Goal: Information Seeking & Learning: Learn about a topic

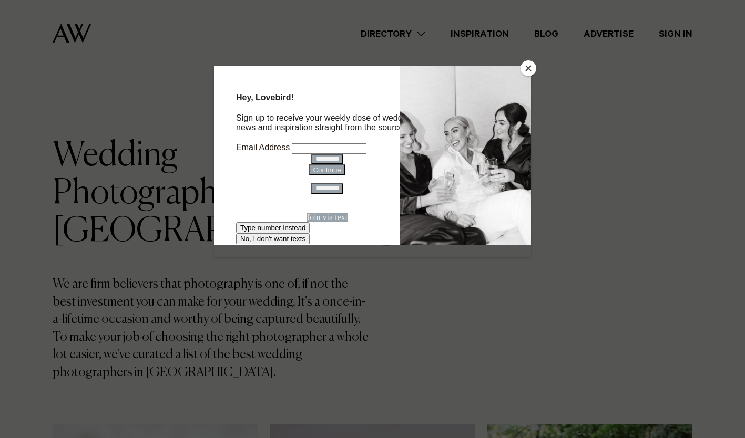
click at [528, 64] on button "Close" at bounding box center [528, 68] width 16 height 16
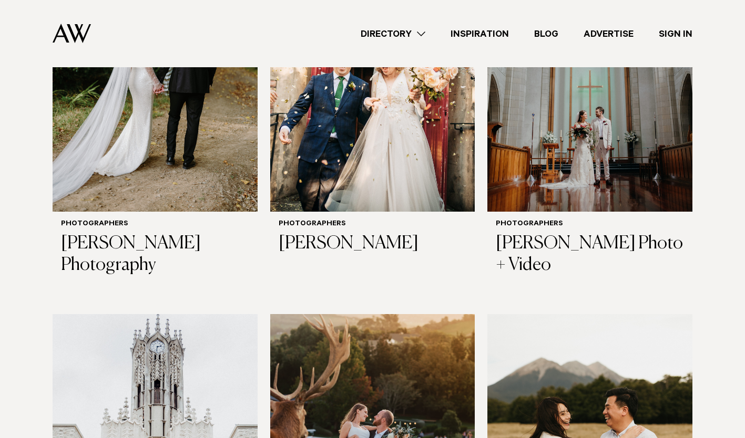
scroll to position [851, 0]
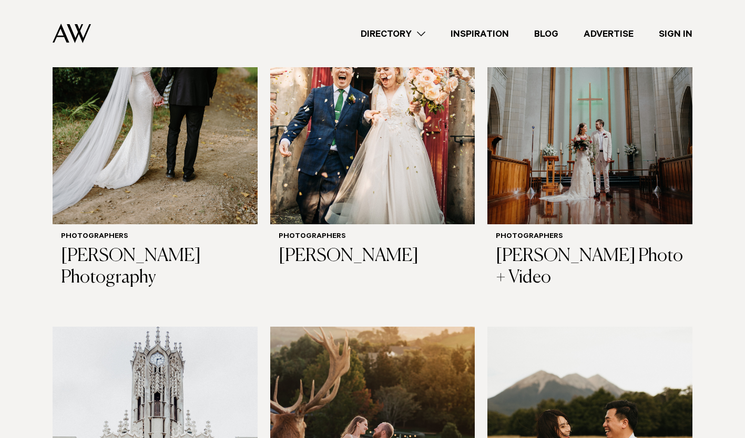
click at [416, 36] on link "Directory" at bounding box center [393, 34] width 90 height 14
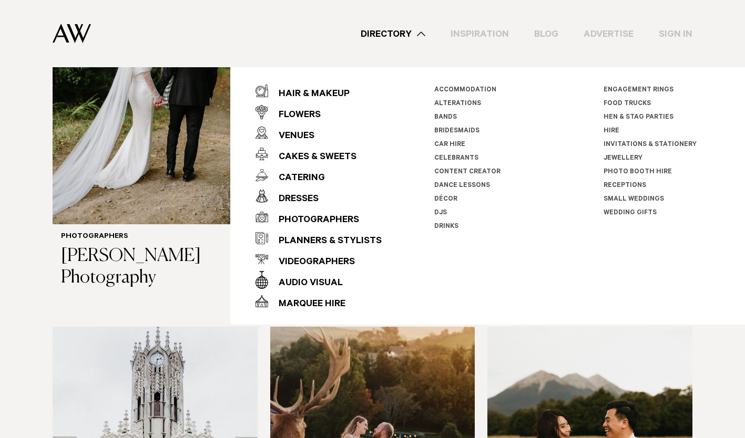
click at [469, 158] on link "Celebrants" at bounding box center [456, 158] width 44 height 7
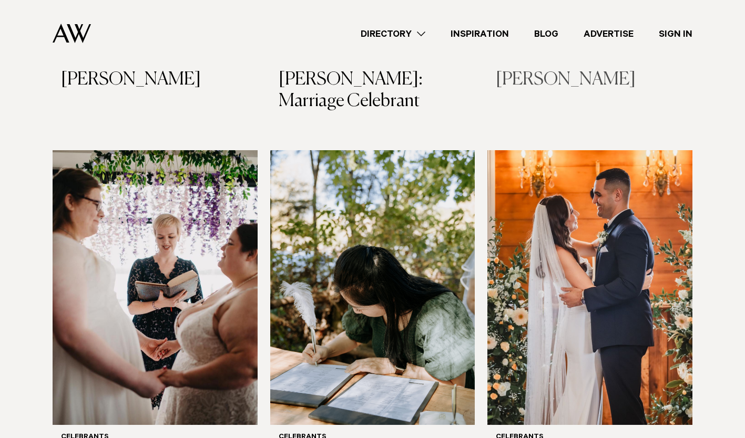
scroll to position [987, 0]
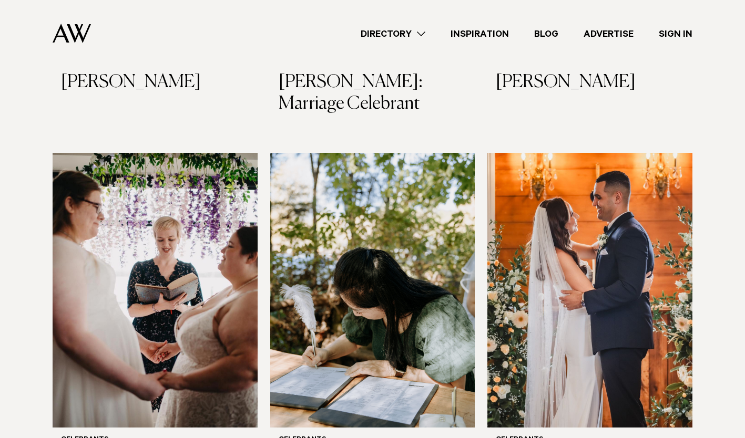
click at [408, 29] on link "Directory" at bounding box center [393, 34] width 90 height 14
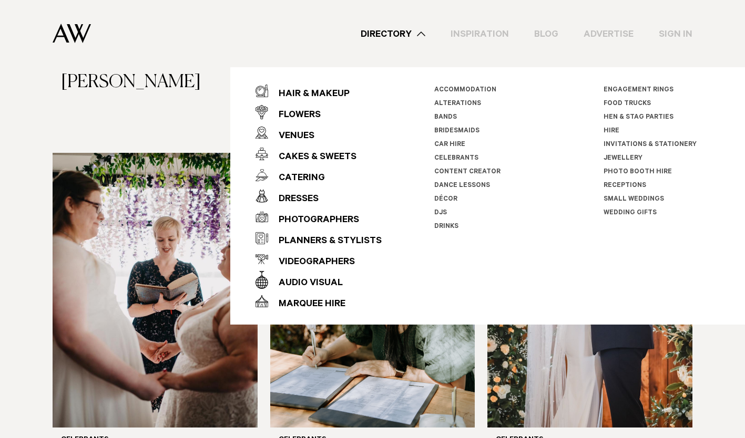
click at [448, 116] on link "Bands" at bounding box center [445, 117] width 23 height 7
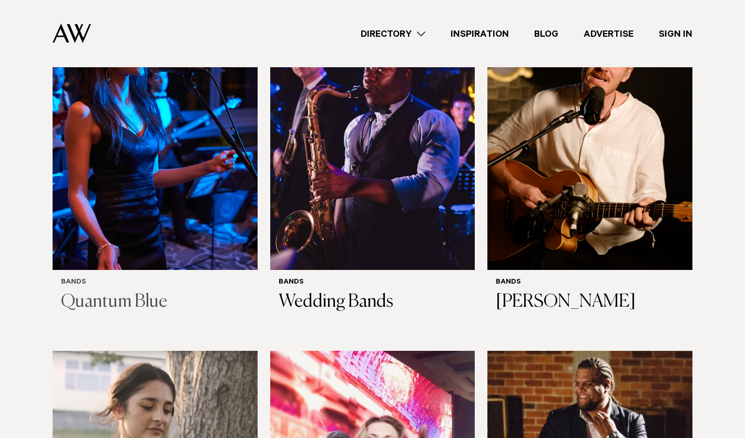
scroll to position [3255, 0]
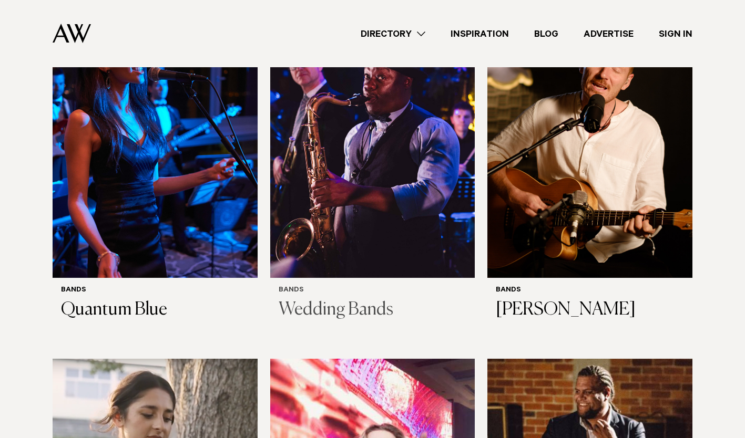
click at [364, 300] on h3 "Wedding Bands" at bounding box center [372, 311] width 188 height 22
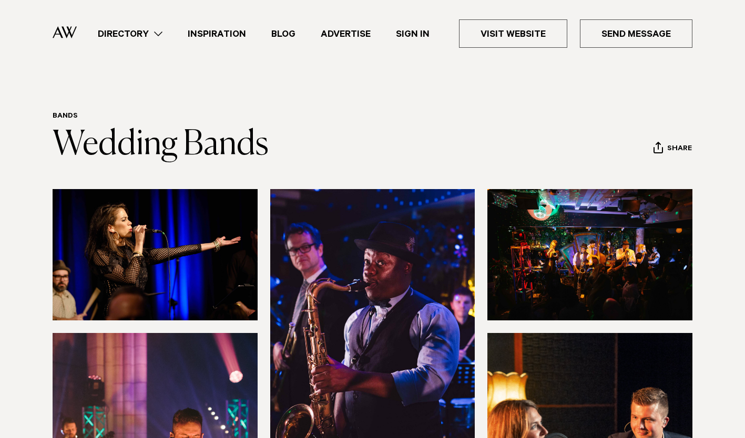
click at [212, 35] on link "Inspiration" at bounding box center [217, 34] width 84 height 14
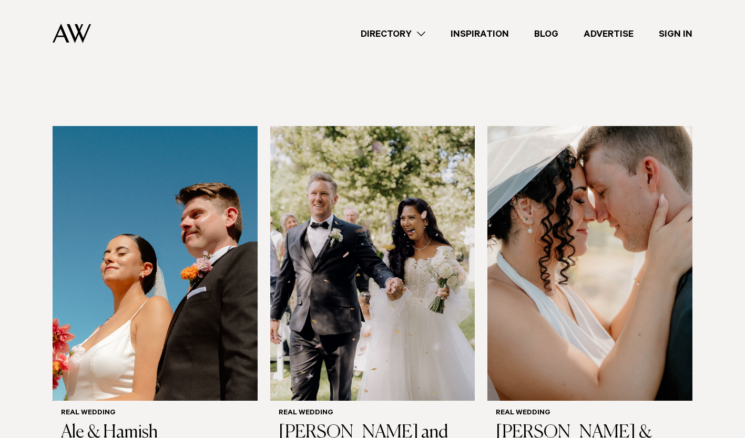
scroll to position [179, 0]
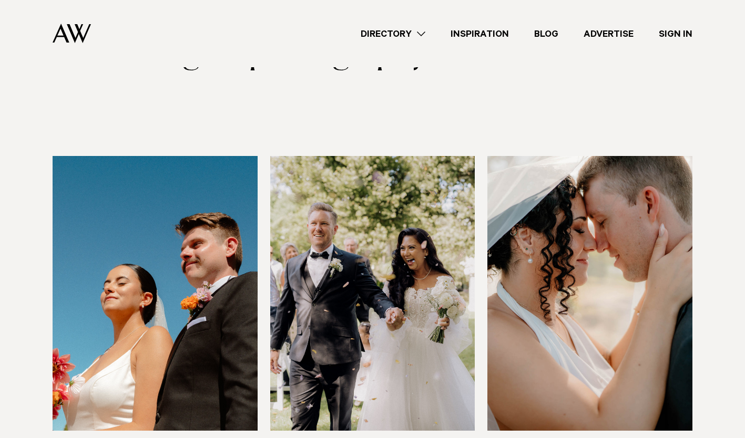
click at [397, 37] on link "Directory" at bounding box center [393, 34] width 90 height 14
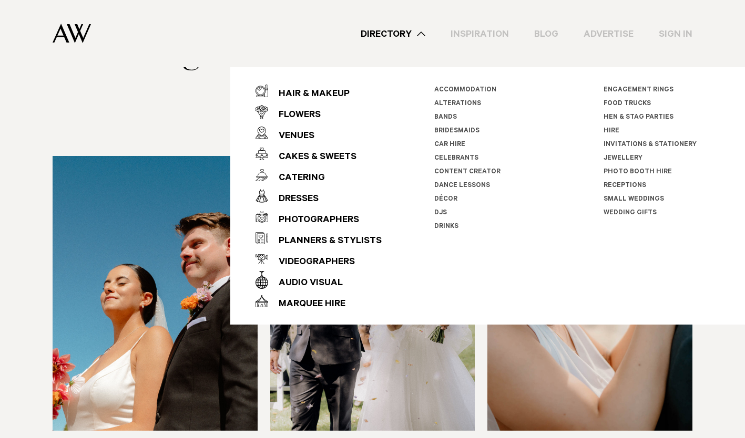
click at [454, 159] on link "Celebrants" at bounding box center [456, 158] width 44 height 7
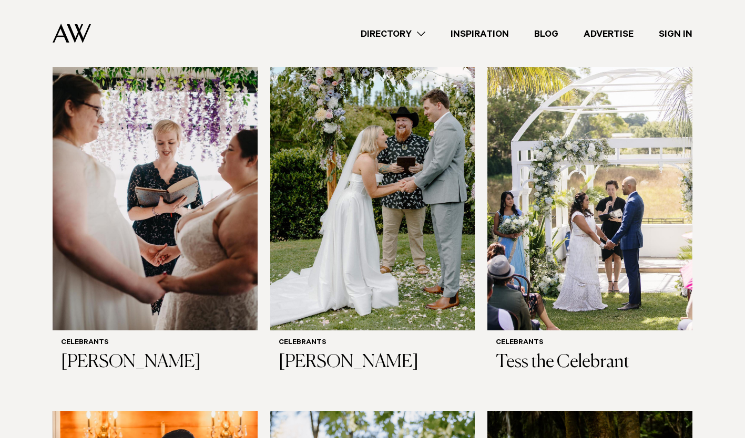
scroll to position [714, 0]
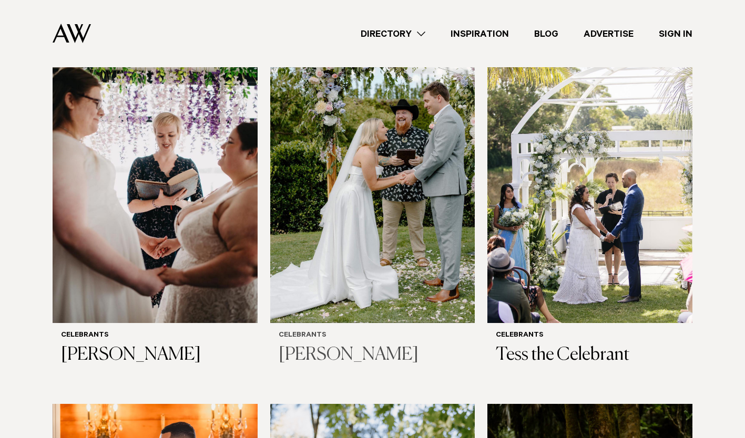
click at [313, 349] on h3 "[PERSON_NAME]" at bounding box center [372, 356] width 188 height 22
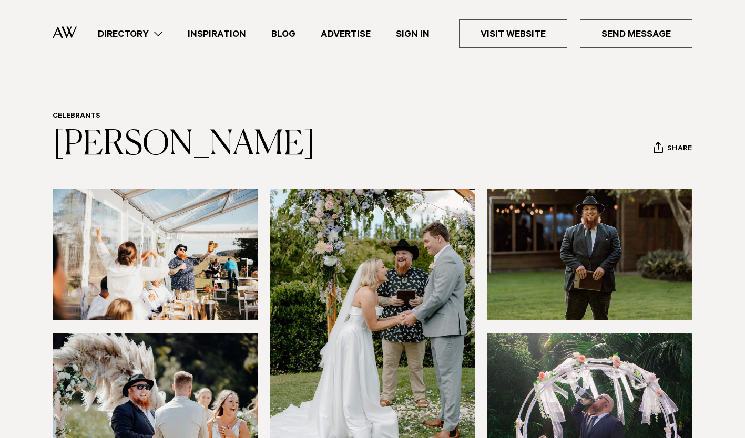
click at [157, 29] on link "Directory" at bounding box center [130, 34] width 90 height 14
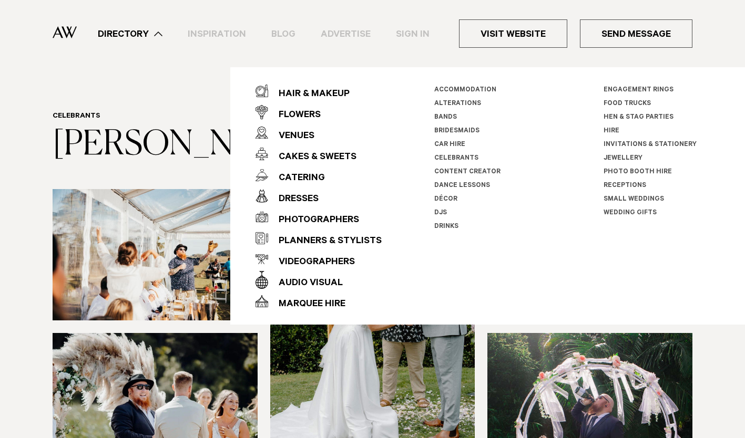
click at [456, 156] on link "Celebrants" at bounding box center [456, 158] width 44 height 7
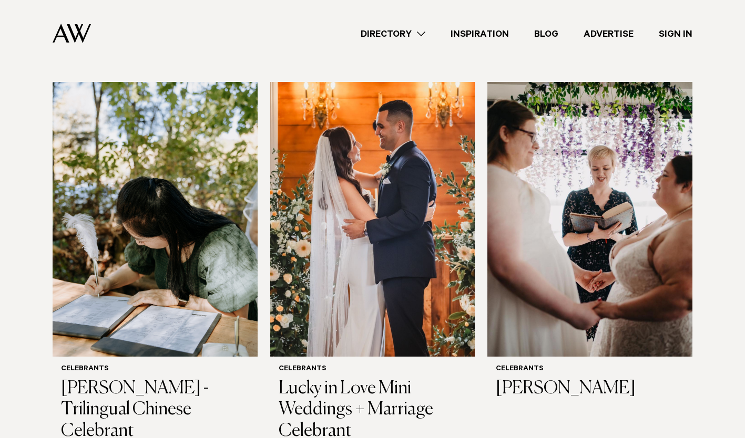
scroll to position [1032, 0]
